Goal: Task Accomplishment & Management: Use online tool/utility

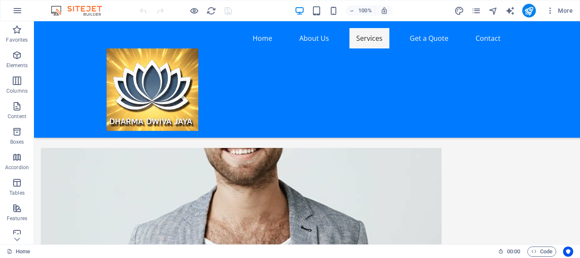
scroll to position [510, 0]
click at [326, 48] on nav "Home About Us Services Get a Quote Contact" at bounding box center [307, 38] width 401 height 20
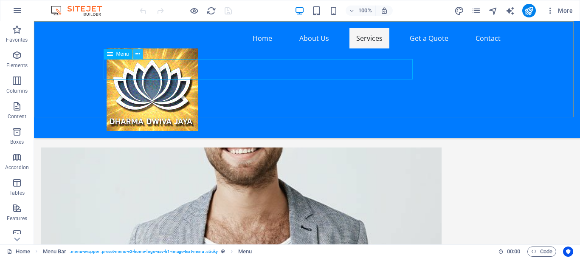
click at [138, 54] on icon at bounding box center [137, 54] width 5 height 9
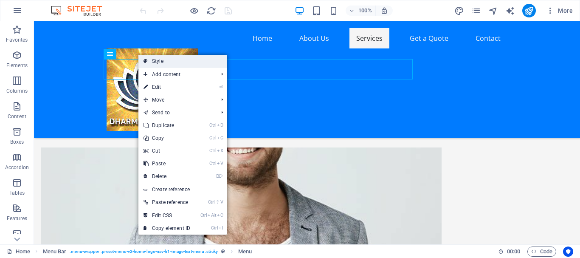
click at [160, 62] on link "Style" at bounding box center [182, 61] width 89 height 13
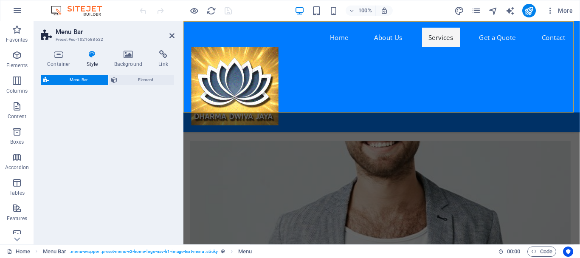
select select "rem"
select select "preset-menu-v2-home-logo-nav-h1-image-text-menu"
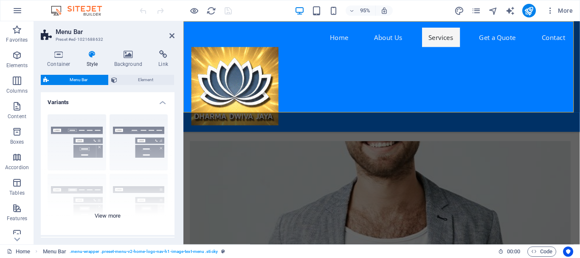
click at [74, 136] on div "Border Centered Default Fixed Loki Trigger Wide XXL" at bounding box center [108, 170] width 134 height 127
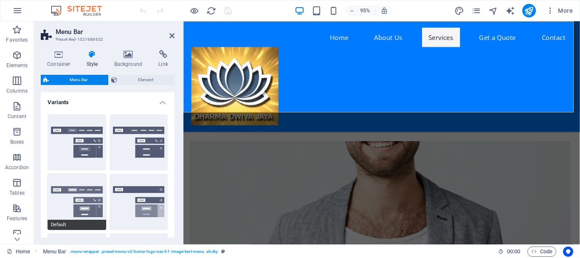
click at [81, 197] on button "Default" at bounding box center [77, 202] width 59 height 56
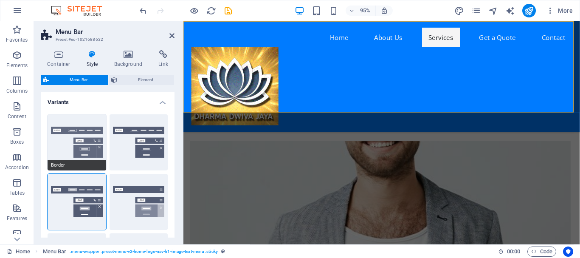
click at [86, 153] on button "Border" at bounding box center [77, 142] width 59 height 56
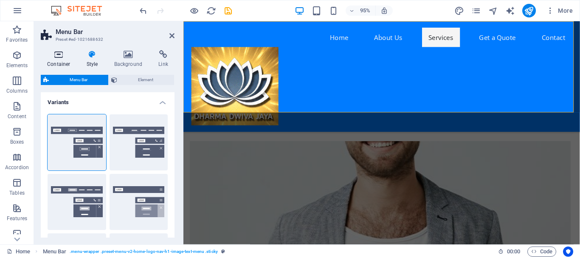
click at [59, 60] on h4 "Container" at bounding box center [60, 59] width 39 height 18
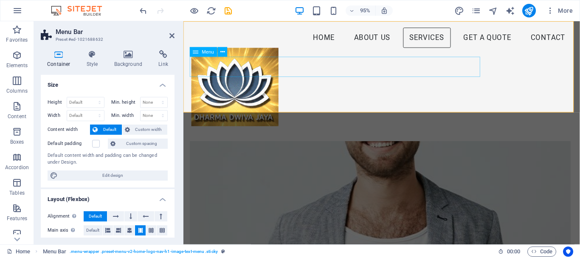
drag, startPoint x: 240, startPoint y: 72, endPoint x: 386, endPoint y: 71, distance: 145.7
click at [386, 70] on header "Home About Us Services Get a Quote Contact" at bounding box center [392, 79] width 414 height 117
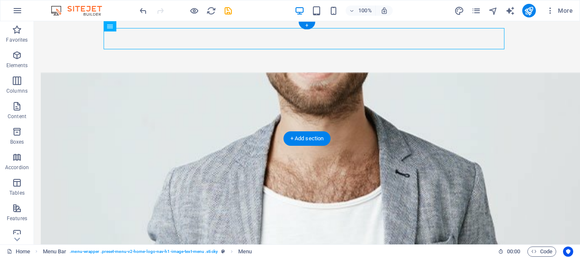
scroll to position [0, 0]
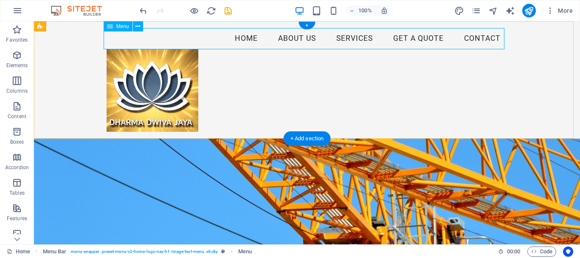
click at [252, 38] on nav "Home About Us Services Get a Quote Contact" at bounding box center [307, 38] width 401 height 21
click at [296, 39] on nav "Home About Us Services Get a Quote Contact" at bounding box center [307, 38] width 401 height 21
click at [364, 40] on nav "Home About Us Services Get a Quote Contact" at bounding box center [307, 38] width 401 height 21
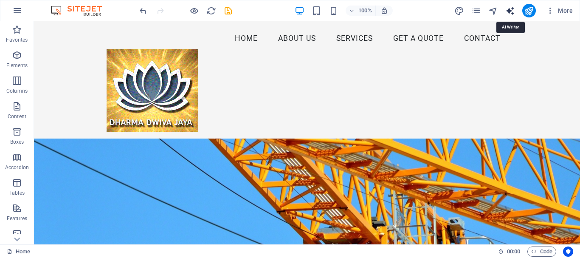
click at [512, 10] on icon "text_generator" at bounding box center [510, 11] width 10 height 10
select select "English"
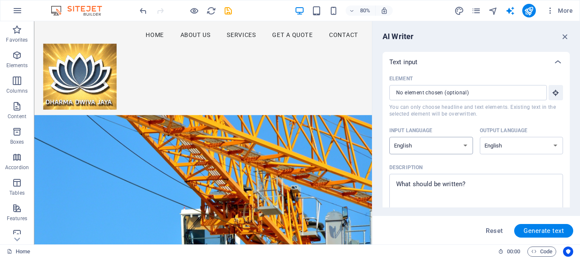
click at [460, 145] on select "Albanian Arabic Armenian Awadhi Azerbaijani Bashkir Basque Belarusian Bengali B…" at bounding box center [431, 145] width 84 height 17
click at [546, 229] on span "Generate text" at bounding box center [544, 230] width 40 height 7
type textarea "x"
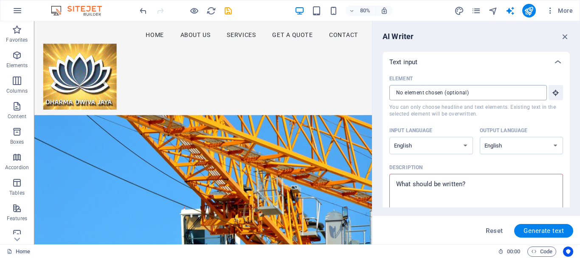
click at [532, 94] on input "Element ​ You can only choose headline and text elements. Existing text in the …" at bounding box center [465, 92] width 152 height 15
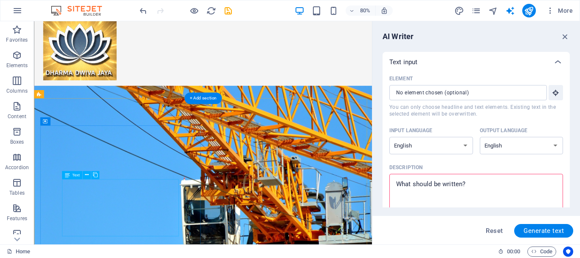
scroll to position [42, 0]
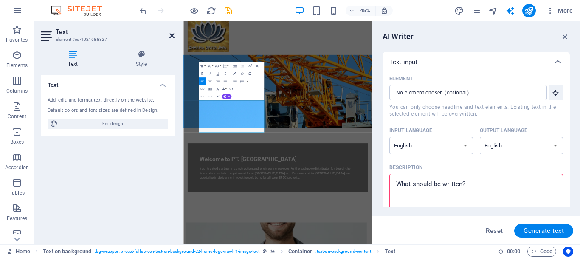
click at [171, 32] on icon at bounding box center [171, 35] width 5 height 7
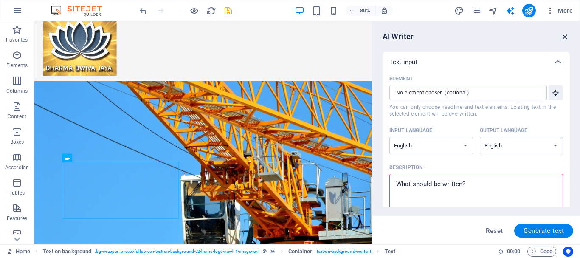
click at [562, 34] on icon "button" at bounding box center [565, 36] width 9 height 9
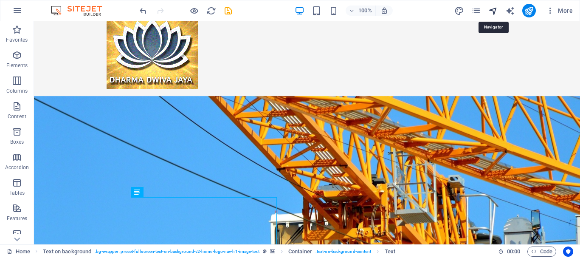
click at [491, 14] on icon "navigator" at bounding box center [493, 11] width 10 height 10
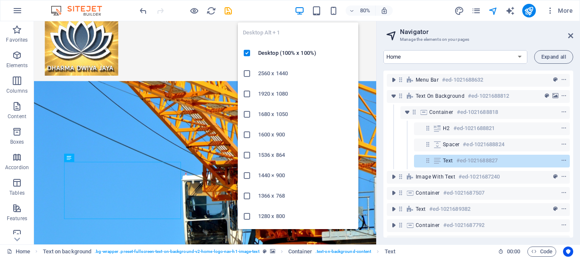
click at [299, 14] on icon "button" at bounding box center [300, 11] width 10 height 10
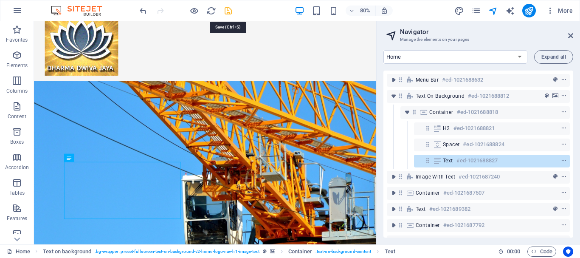
click at [231, 14] on icon "save" at bounding box center [228, 11] width 10 height 10
checkbox input "false"
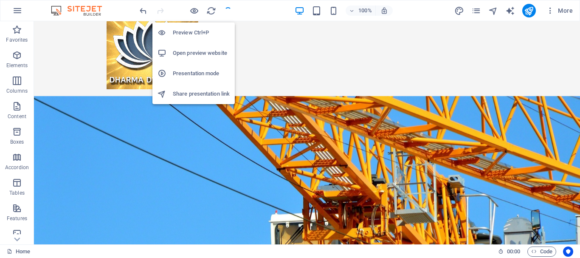
click at [195, 31] on h6 "Preview Ctrl+P" at bounding box center [201, 33] width 57 height 10
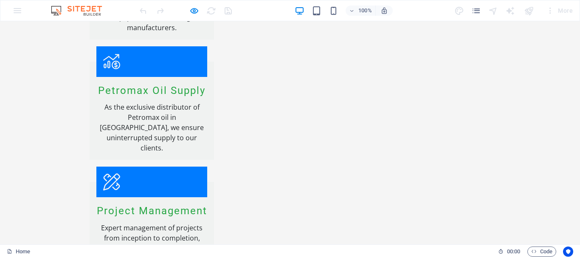
scroll to position [1237, 0]
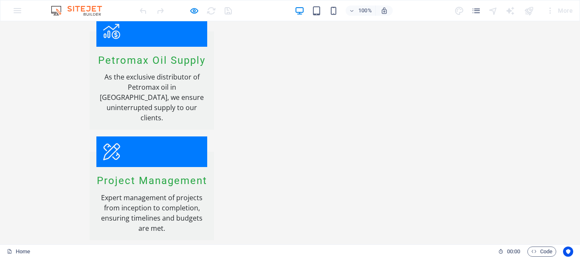
drag, startPoint x: 200, startPoint y: 169, endPoint x: 154, endPoint y: 144, distance: 52.3
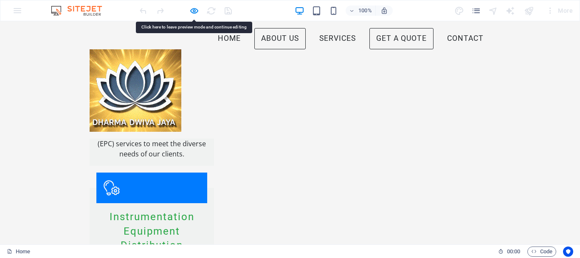
scroll to position [780, 0]
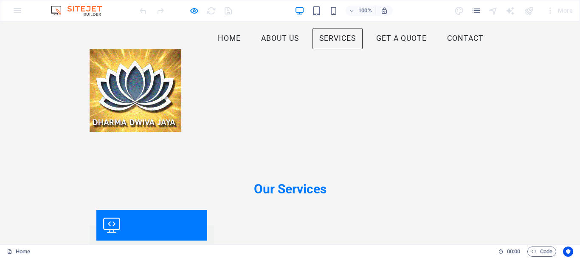
click at [195, 28] on header "Home About Us Services Get a Quote Contact" at bounding box center [290, 79] width 414 height 117
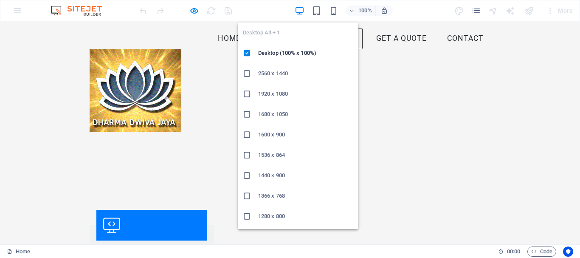
click at [297, 13] on icon "button" at bounding box center [300, 11] width 10 height 10
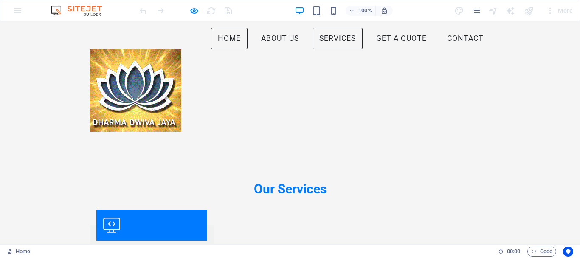
click at [211, 49] on link "Home" at bounding box center [229, 38] width 37 height 21
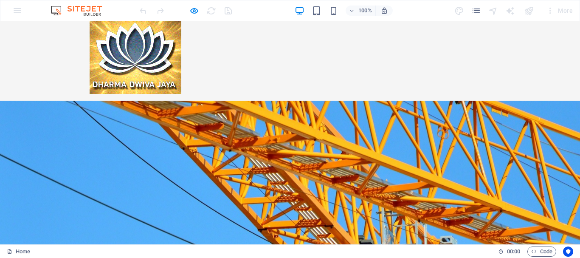
scroll to position [117, 0]
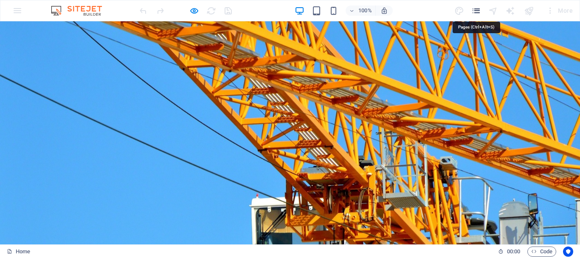
click at [480, 13] on icon "pages" at bounding box center [476, 11] width 10 height 10
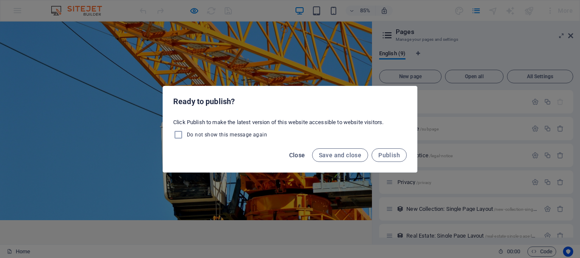
click at [294, 156] on span "Close" at bounding box center [297, 155] width 16 height 7
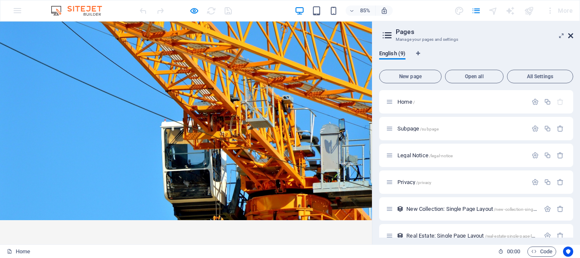
click at [572, 35] on icon at bounding box center [570, 35] width 5 height 7
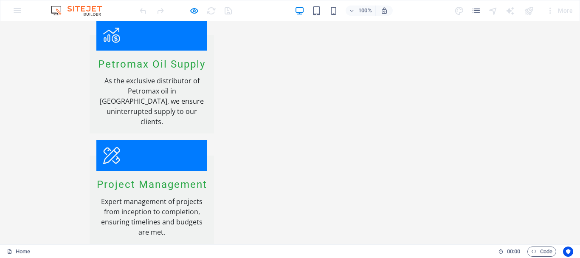
scroll to position [1237, 0]
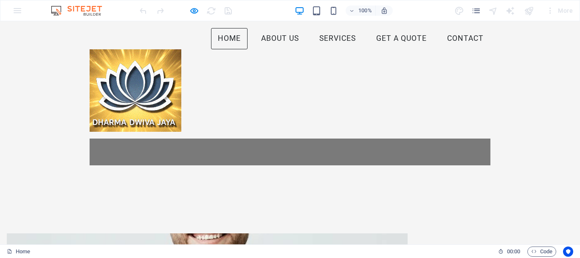
scroll to position [238, 0]
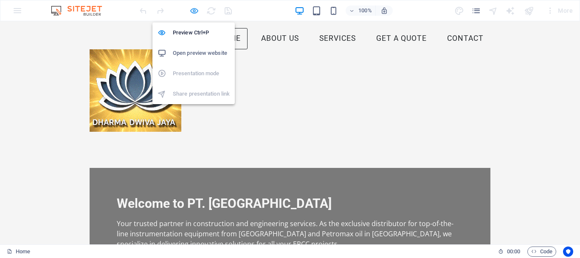
click at [196, 11] on icon "button" at bounding box center [194, 11] width 10 height 10
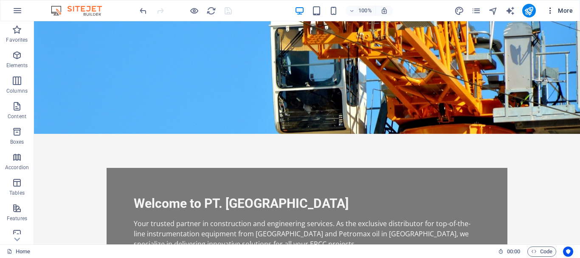
click at [550, 14] on icon "button" at bounding box center [550, 10] width 8 height 8
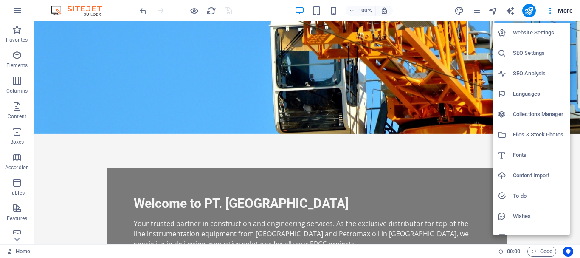
click at [471, 9] on div at bounding box center [290, 129] width 580 height 258
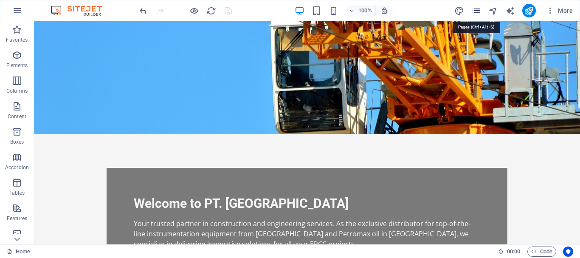
click at [476, 13] on icon "pages" at bounding box center [476, 11] width 10 height 10
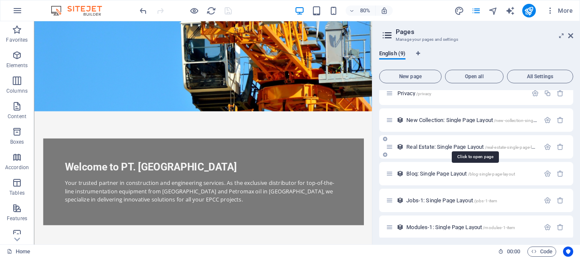
scroll to position [93, 0]
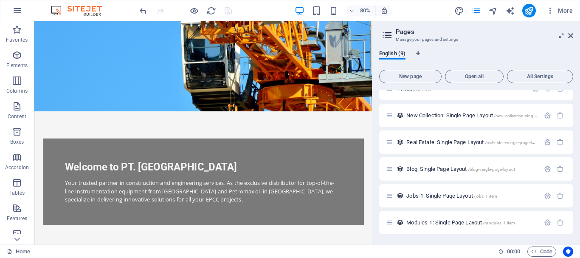
click at [420, 195] on span "Jobs-1: Single Page Layout /jobs-1-item" at bounding box center [451, 195] width 91 height 6
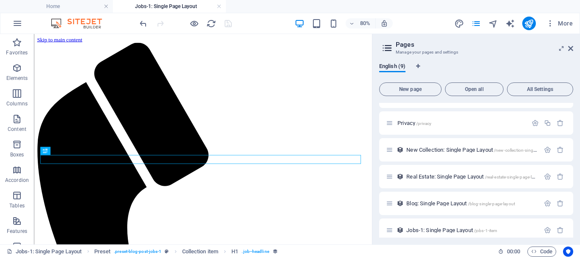
scroll to position [0, 0]
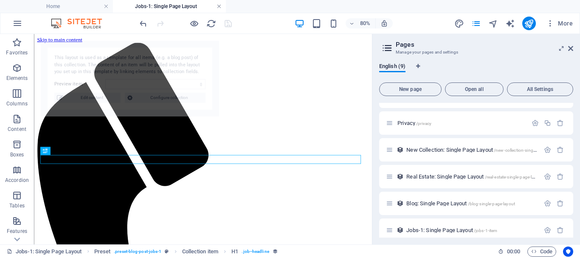
select select "68e46b01afbca537380f47da"
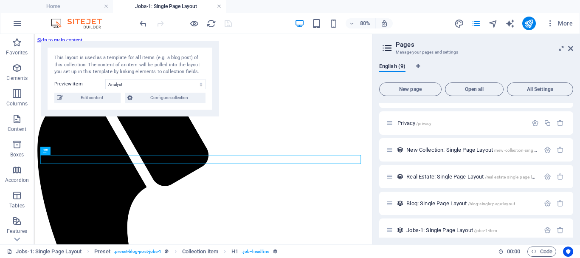
click at [218, 6] on link at bounding box center [219, 7] width 5 height 8
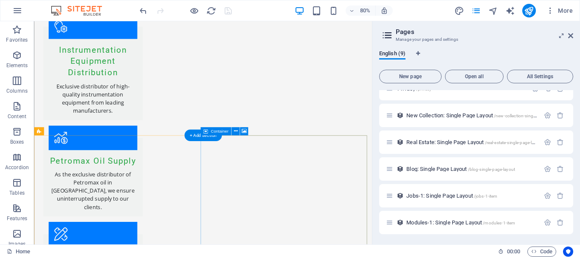
scroll to position [1181, 0]
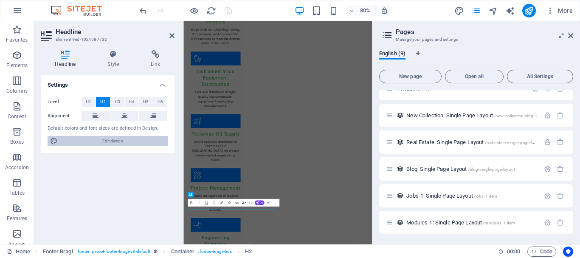
scroll to position [958, 0]
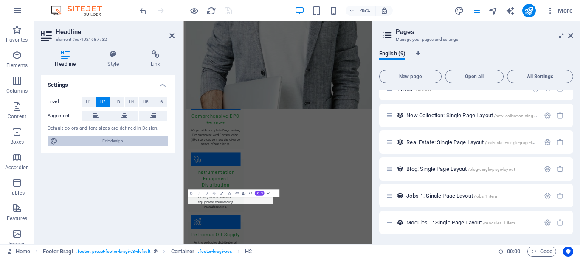
click at [124, 138] on span "Edit design" at bounding box center [112, 141] width 105 height 10
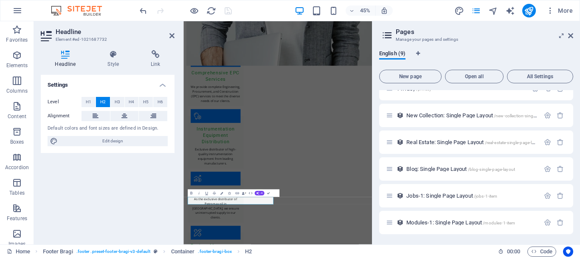
select select "px"
select select "200"
select select "px"
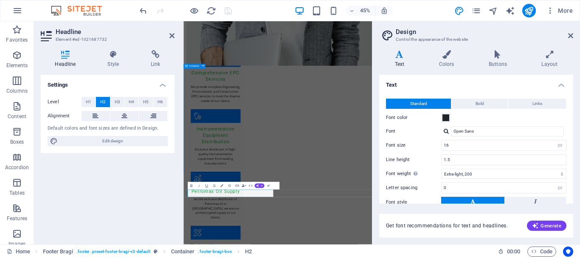
scroll to position [974, 0]
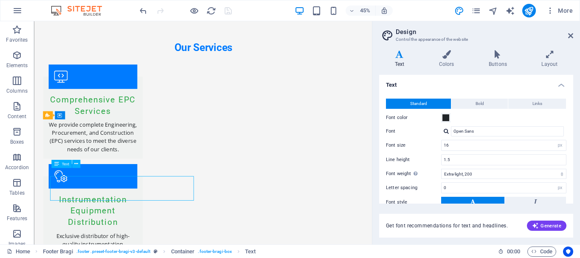
scroll to position [1181, 0]
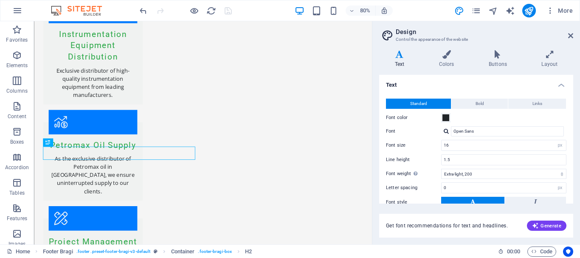
click at [403, 65] on h4 "Text" at bounding box center [401, 59] width 44 height 18
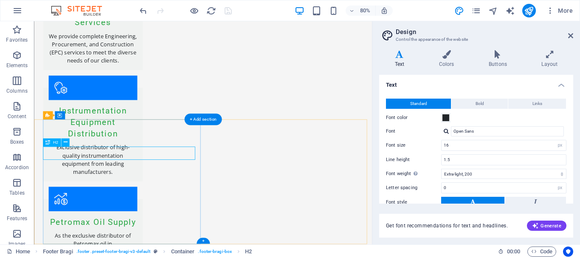
scroll to position [958, 0]
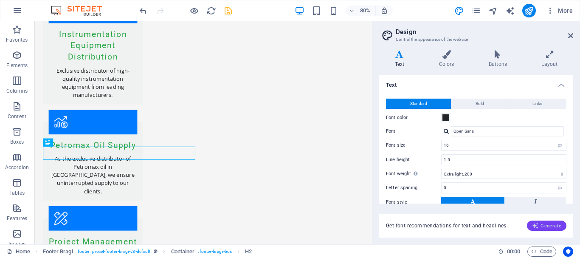
click at [547, 226] on span "Generate" at bounding box center [546, 225] width 29 height 7
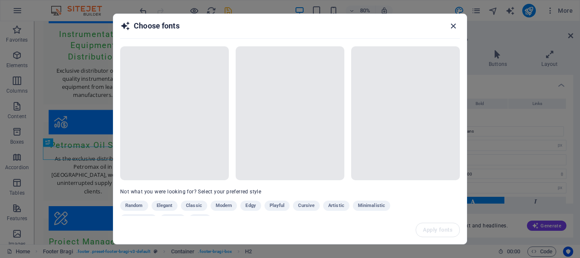
click at [454, 26] on icon "button" at bounding box center [453, 26] width 10 height 10
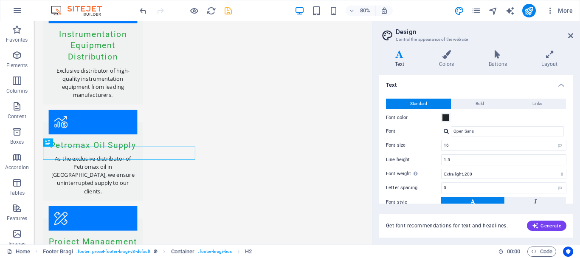
click at [573, 35] on aside "Design Control the appearance of the website Variants Text Colors Buttons Layou…" at bounding box center [476, 132] width 208 height 223
click at [572, 36] on icon at bounding box center [570, 35] width 5 height 7
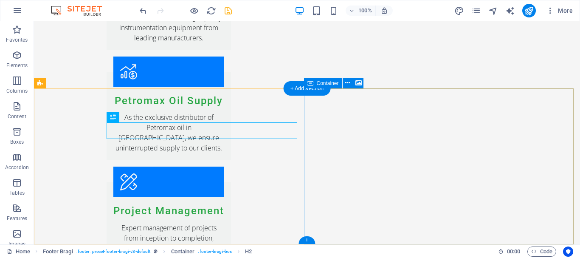
scroll to position [1226, 0]
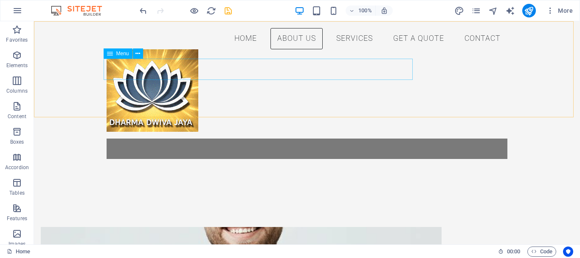
scroll to position [260, 0]
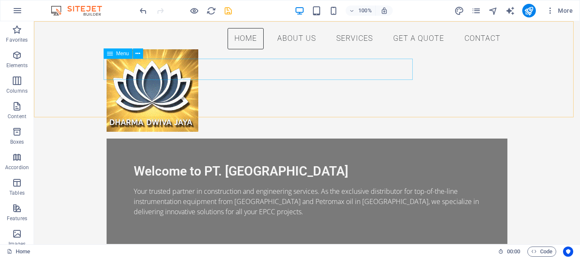
click at [385, 49] on nav "Home About Us Services Get a Quote Contact" at bounding box center [307, 38] width 401 height 21
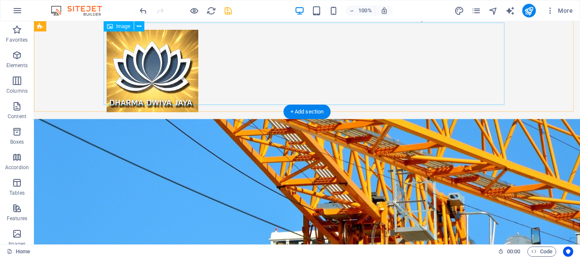
scroll to position [0, 0]
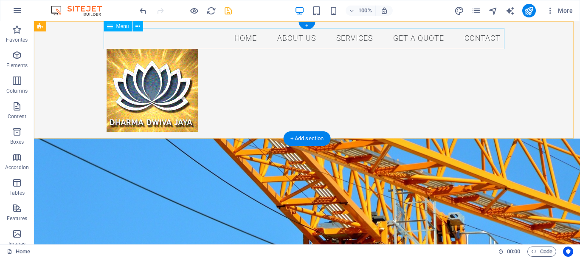
click at [242, 41] on nav "Home About Us Services Get a Quote Contact" at bounding box center [307, 38] width 401 height 21
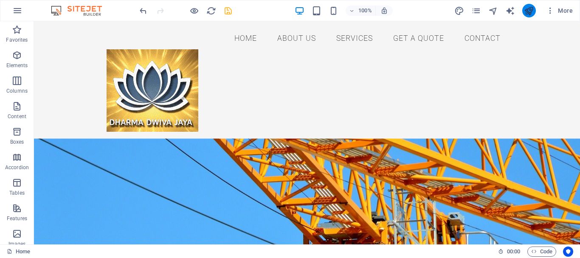
click at [523, 12] on button "publish" at bounding box center [529, 11] width 14 height 14
checkbox input "false"
click at [525, 12] on icon "publish" at bounding box center [529, 11] width 10 height 10
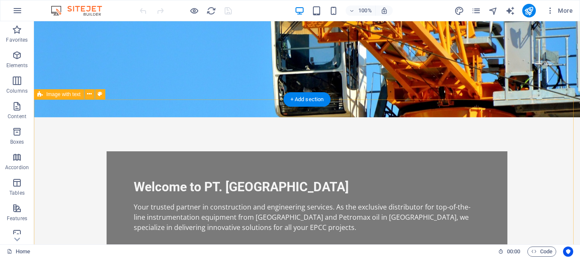
scroll to position [297, 0]
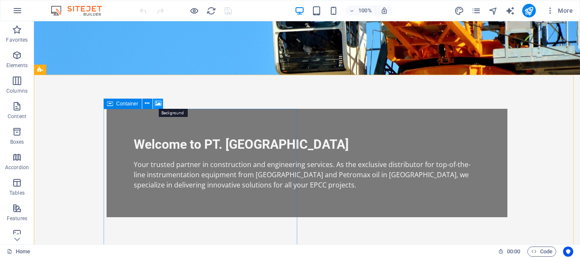
click at [158, 106] on icon at bounding box center [158, 103] width 6 height 9
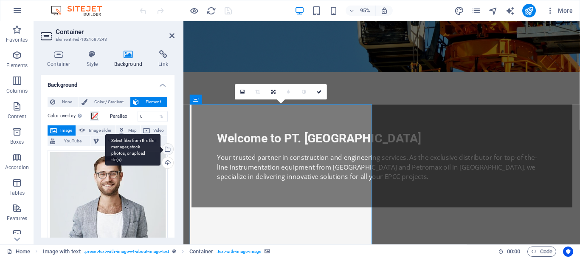
click at [166, 152] on div "Select files from the file manager, stock photos, or upload file(s)" at bounding box center [167, 150] width 13 height 13
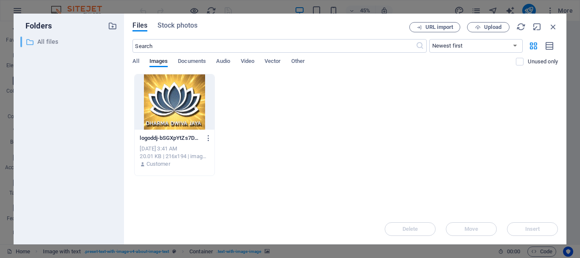
click at [42, 40] on p "All files" at bounding box center [69, 42] width 65 height 10
click at [200, 61] on span "Documents" at bounding box center [192, 62] width 28 height 12
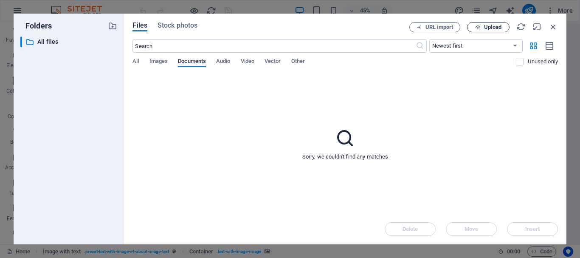
click at [496, 25] on span "Upload" at bounding box center [492, 27] width 17 height 5
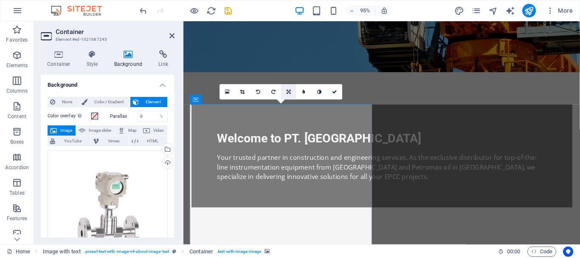
click at [287, 90] on icon at bounding box center [289, 91] width 4 height 5
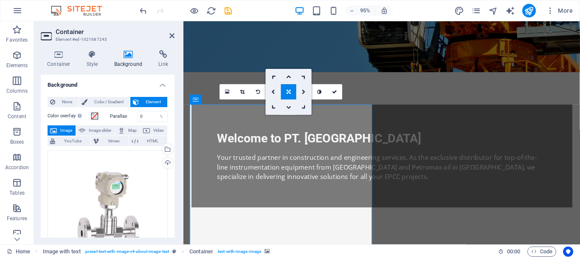
click at [289, 104] on icon at bounding box center [288, 106] width 5 height 5
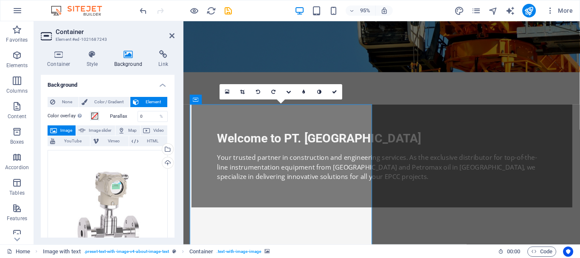
click at [289, 99] on div "16:10 16:9 4:3 1:1 1:2 0" at bounding box center [281, 91] width 123 height 15
click at [287, 90] on icon at bounding box center [288, 91] width 5 height 5
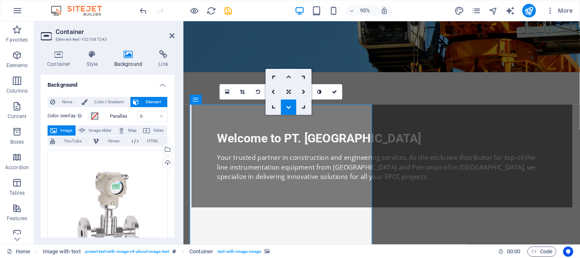
click at [287, 77] on icon at bounding box center [288, 76] width 5 height 5
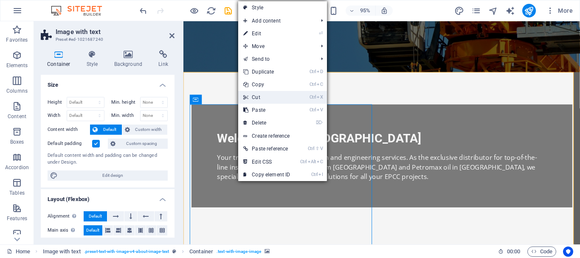
click at [263, 96] on link "Ctrl X Cut" at bounding box center [266, 97] width 57 height 13
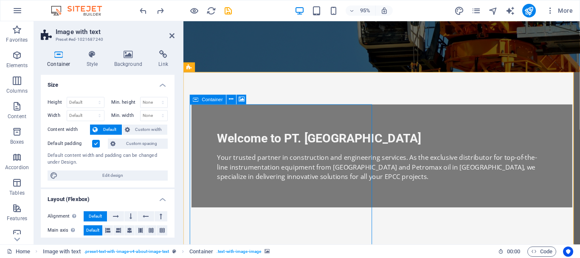
click at [242, 99] on icon at bounding box center [242, 99] width 6 height 8
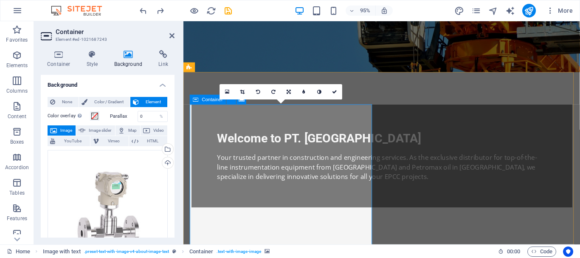
click at [335, 92] on icon at bounding box center [334, 91] width 5 height 5
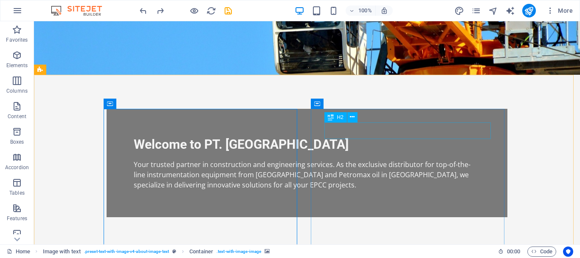
drag, startPoint x: 337, startPoint y: 122, endPoint x: 303, endPoint y: 101, distance: 40.3
click at [337, 122] on div "H2" at bounding box center [343, 117] width 39 height 11
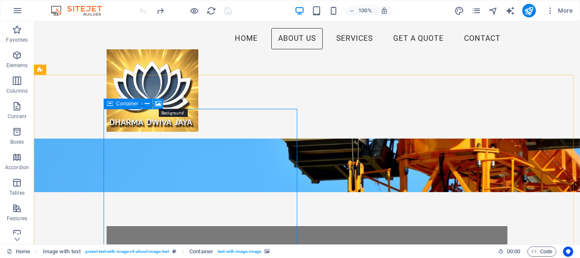
click at [156, 102] on icon at bounding box center [158, 103] width 6 height 9
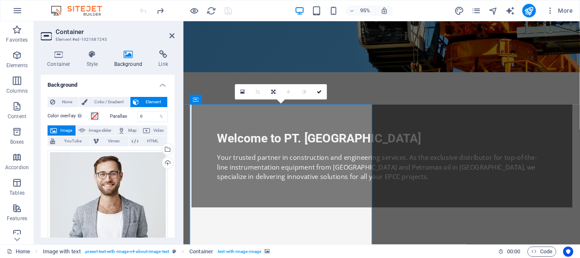
click at [67, 130] on span "Image" at bounding box center [66, 130] width 14 height 10
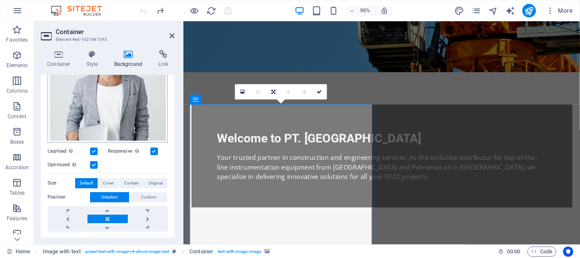
scroll to position [42, 0]
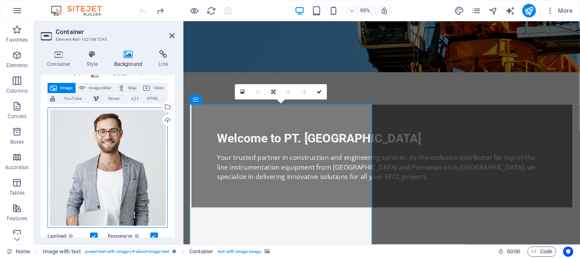
click at [128, 153] on div "Drag files here, click to choose files or select files from Files or our free s…" at bounding box center [108, 167] width 120 height 120
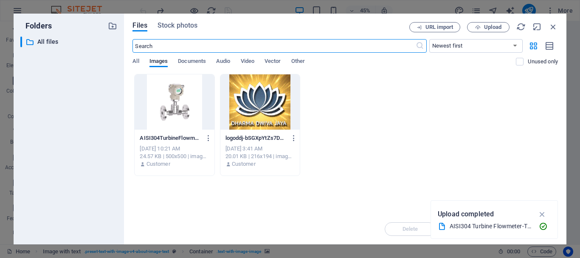
click at [184, 114] on div at bounding box center [174, 101] width 79 height 55
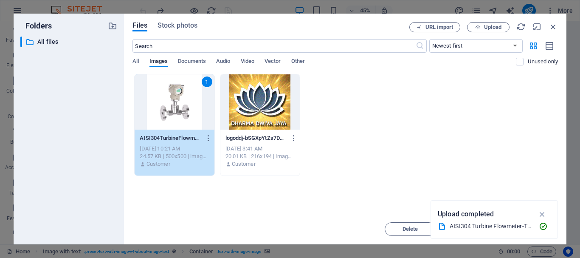
click at [189, 115] on div "1" at bounding box center [174, 101] width 79 height 55
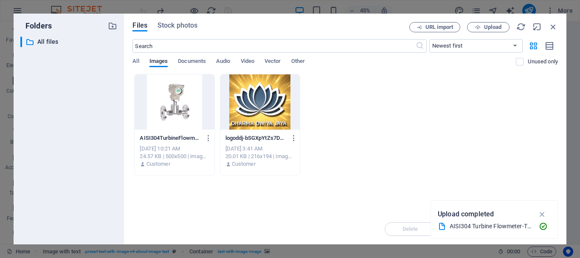
click at [190, 115] on div at bounding box center [174, 101] width 79 height 55
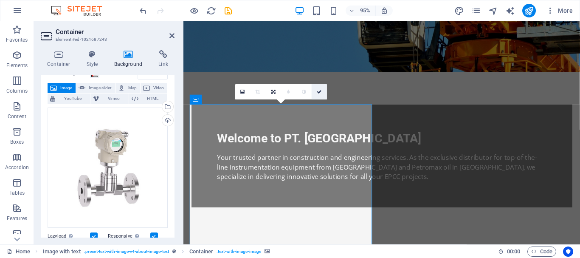
click at [320, 93] on icon at bounding box center [319, 91] width 5 height 5
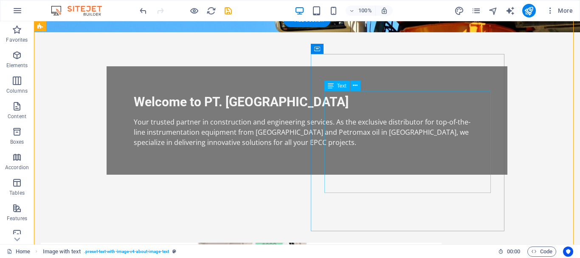
scroll to position [382, 0]
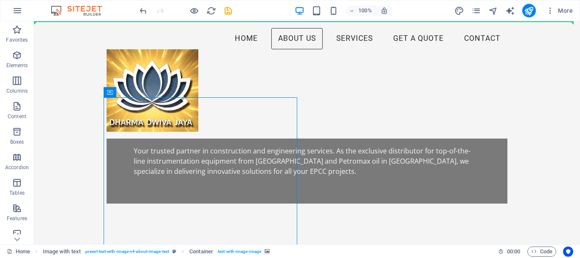
scroll to position [309, 0]
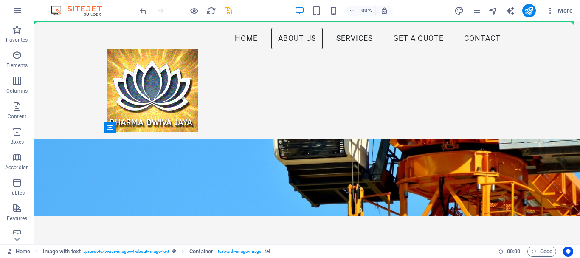
drag, startPoint x: 138, startPoint y: 46, endPoint x: 137, endPoint y: 58, distance: 11.9
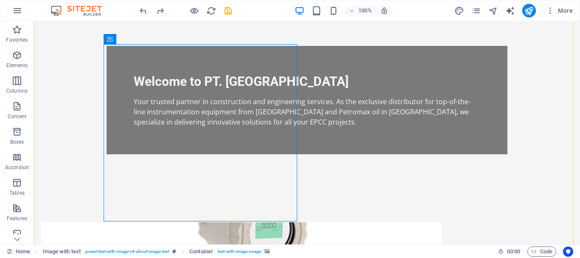
scroll to position [362, 0]
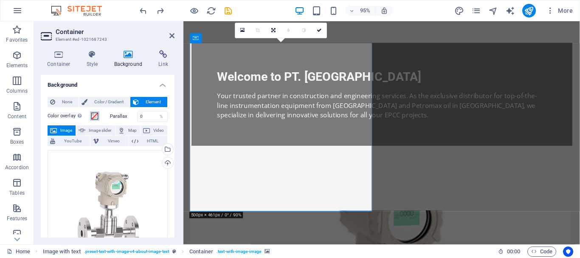
click at [95, 116] on span at bounding box center [94, 116] width 7 height 7
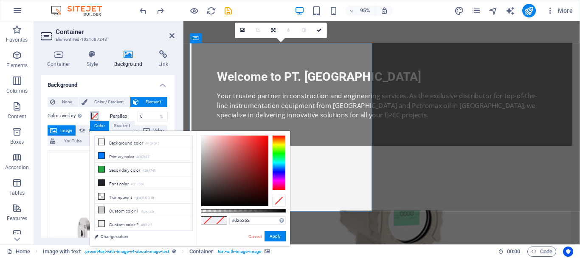
click at [237, 147] on div at bounding box center [234, 170] width 67 height 70
click at [211, 220] on span at bounding box center [207, 220] width 13 height 7
click at [208, 220] on span at bounding box center [207, 220] width 13 height 7
type input "rgba(210, 98, 98, 0.03)"
drag, startPoint x: 286, startPoint y: 211, endPoint x: 203, endPoint y: 209, distance: 82.8
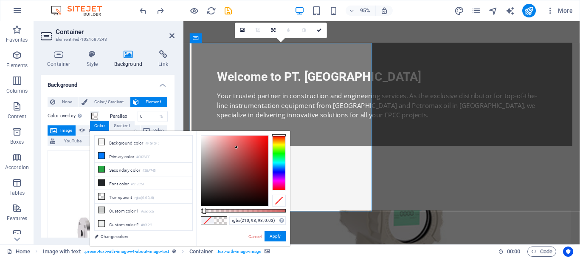
click at [203, 209] on div at bounding box center [204, 211] width 3 height 6
click at [281, 240] on button "Apply" at bounding box center [275, 236] width 21 height 10
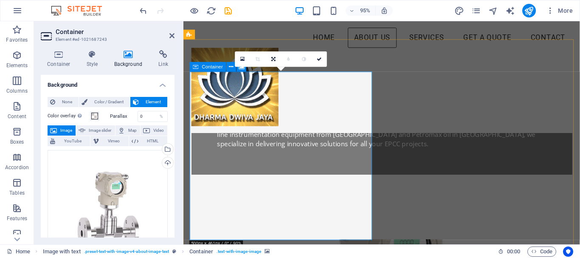
scroll to position [319, 0]
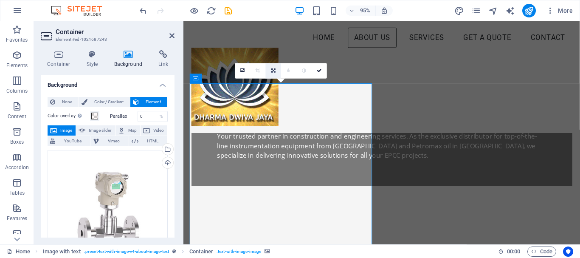
click at [271, 70] on icon at bounding box center [273, 70] width 4 height 5
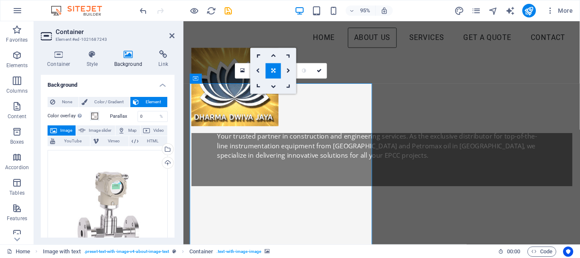
click at [261, 73] on link at bounding box center [258, 70] width 15 height 15
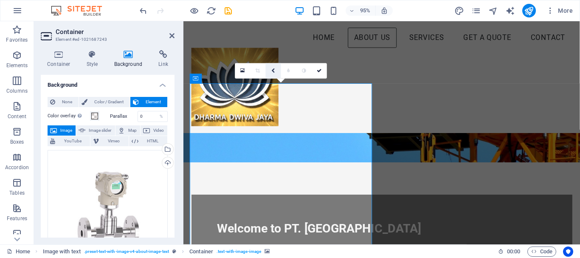
click at [272, 72] on icon at bounding box center [274, 70] width 4 height 5
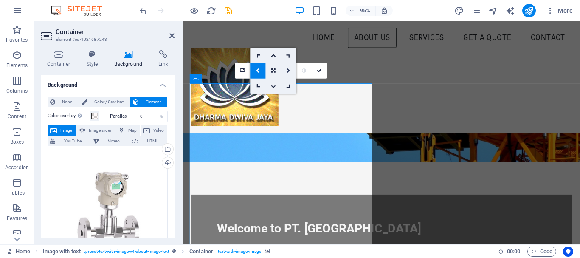
click at [289, 68] on icon at bounding box center [289, 70] width 4 height 5
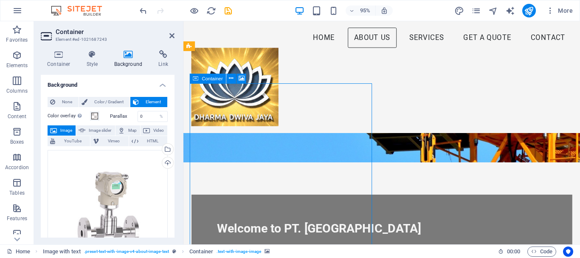
click at [200, 82] on div "Container" at bounding box center [208, 79] width 37 height 10
click at [231, 79] on icon at bounding box center [231, 78] width 4 height 8
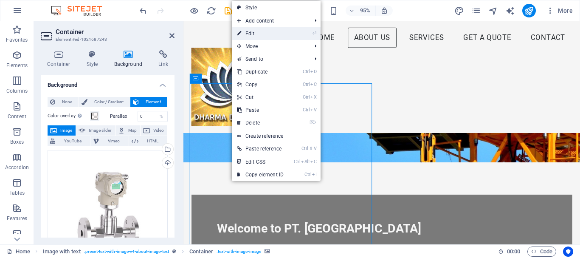
click at [258, 35] on link "⏎ Edit" at bounding box center [260, 33] width 57 height 13
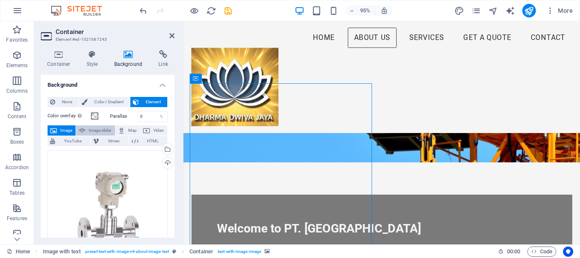
click at [96, 128] on span "Image slider" at bounding box center [100, 130] width 24 height 10
select select "ms"
select select "s"
select select "progressive"
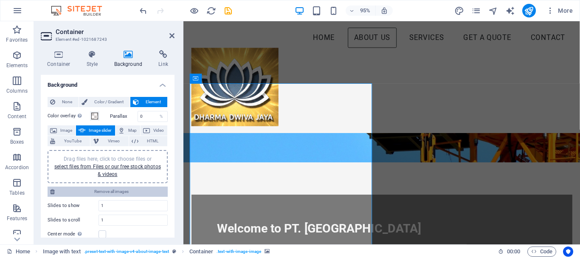
click at [107, 191] on span "Remove all images" at bounding box center [111, 191] width 108 height 10
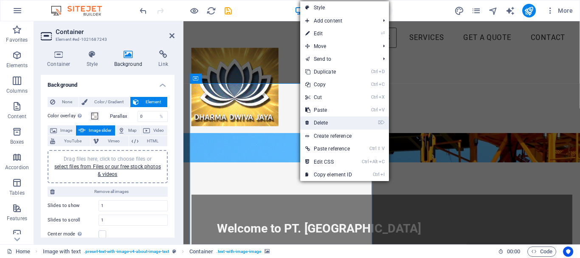
click at [314, 123] on link "⌦ Delete" at bounding box center [328, 122] width 57 height 13
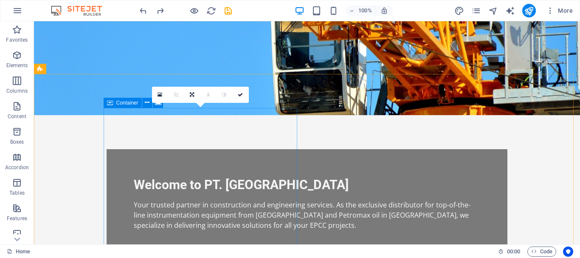
scroll to position [298, 0]
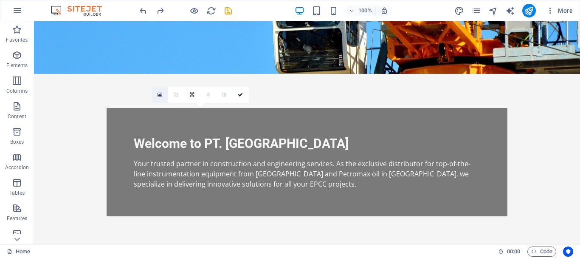
click at [161, 95] on icon at bounding box center [160, 95] width 5 height 6
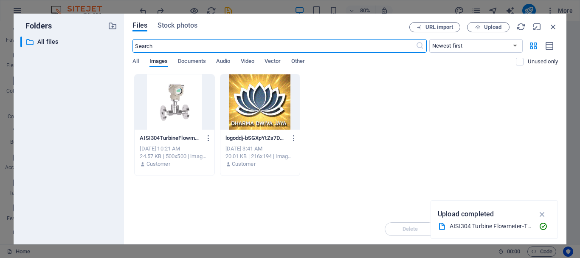
click at [174, 100] on div at bounding box center [174, 101] width 79 height 55
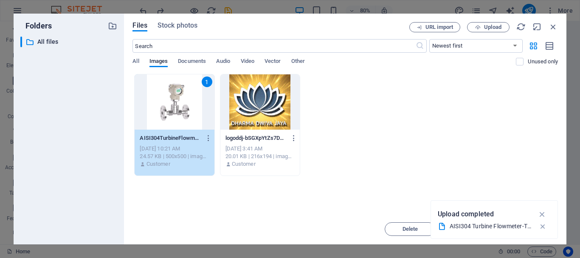
click at [544, 226] on icon "button" at bounding box center [542, 226] width 9 height 8
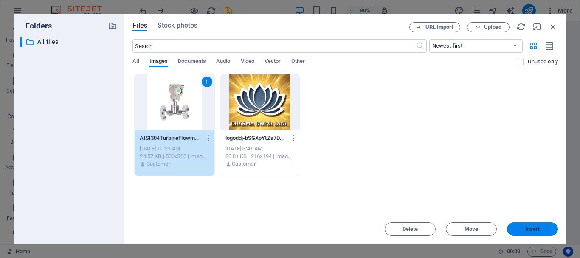
click at [528, 231] on span "Insert" at bounding box center [532, 228] width 15 height 5
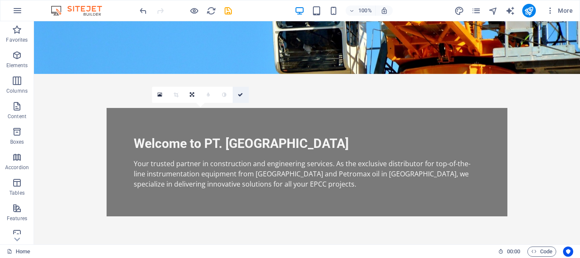
click at [240, 94] on icon at bounding box center [240, 94] width 5 height 5
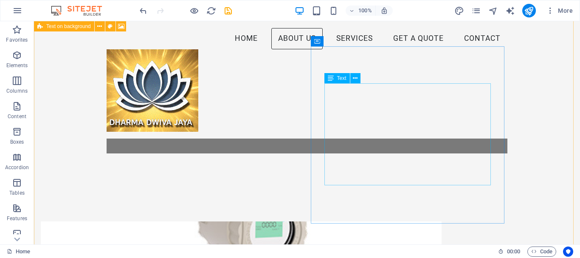
scroll to position [276, 0]
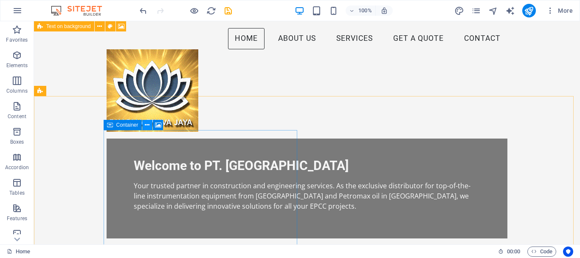
click at [144, 126] on button at bounding box center [147, 125] width 10 height 10
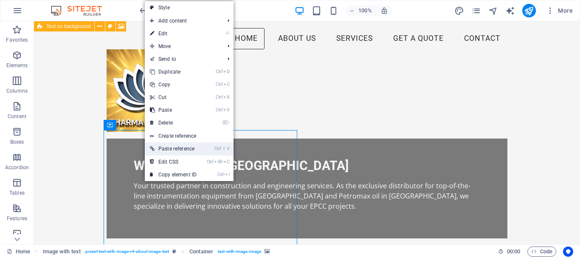
click at [172, 147] on link "Ctrl ⇧ V Paste reference" at bounding box center [173, 148] width 57 height 13
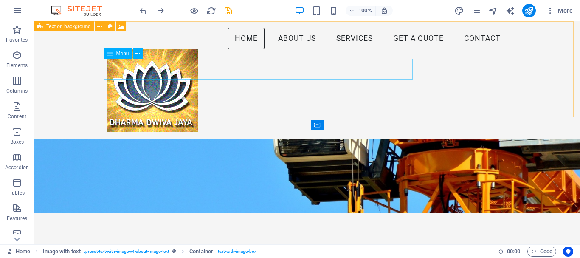
click at [334, 49] on nav "Home About Us Services Get a Quote Contact" at bounding box center [307, 38] width 401 height 21
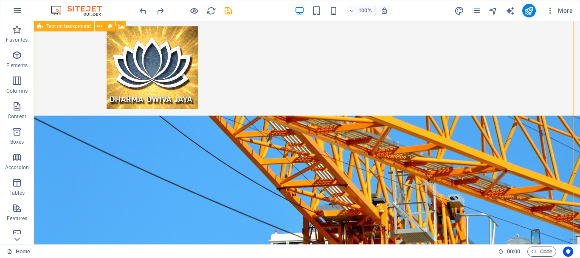
scroll to position [21, 0]
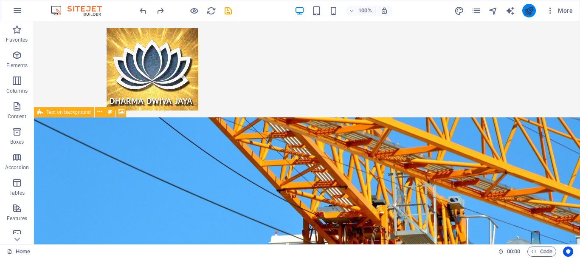
click at [529, 12] on icon "publish" at bounding box center [529, 11] width 10 height 10
checkbox input "false"
